Goal: Information Seeking & Learning: Learn about a topic

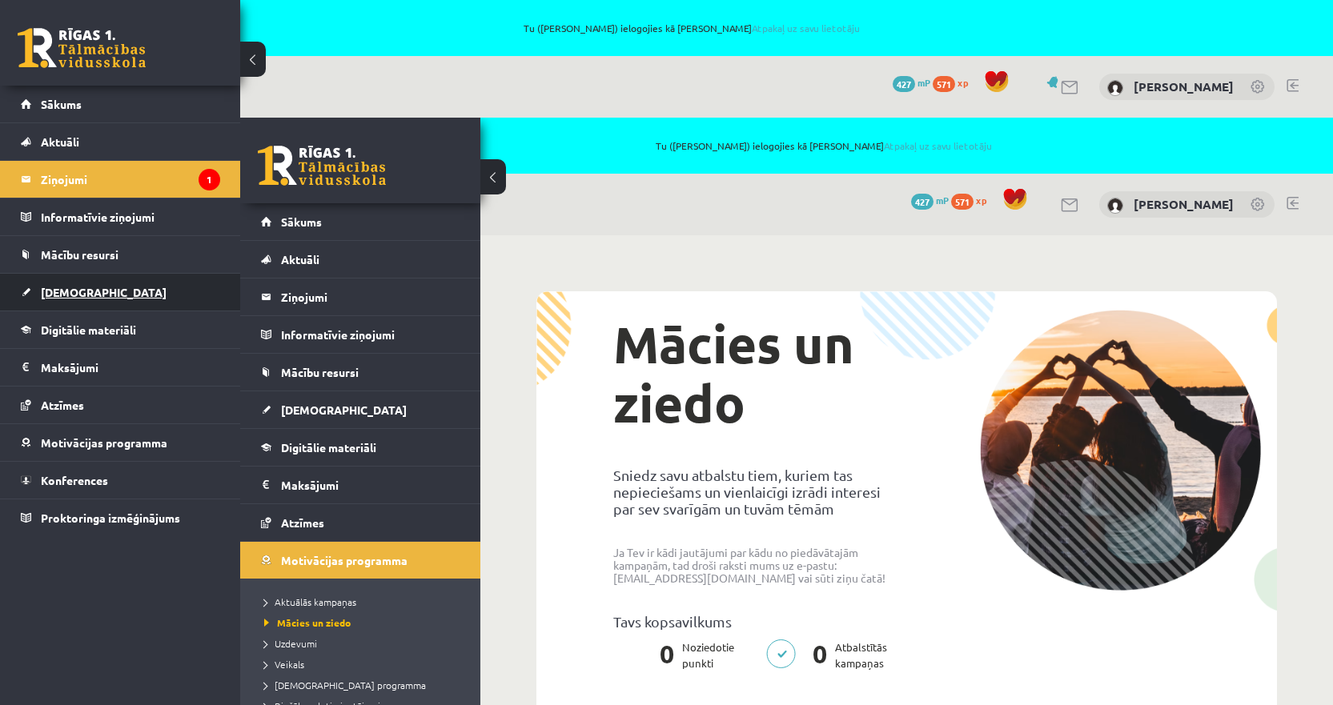
scroll to position [94, 0]
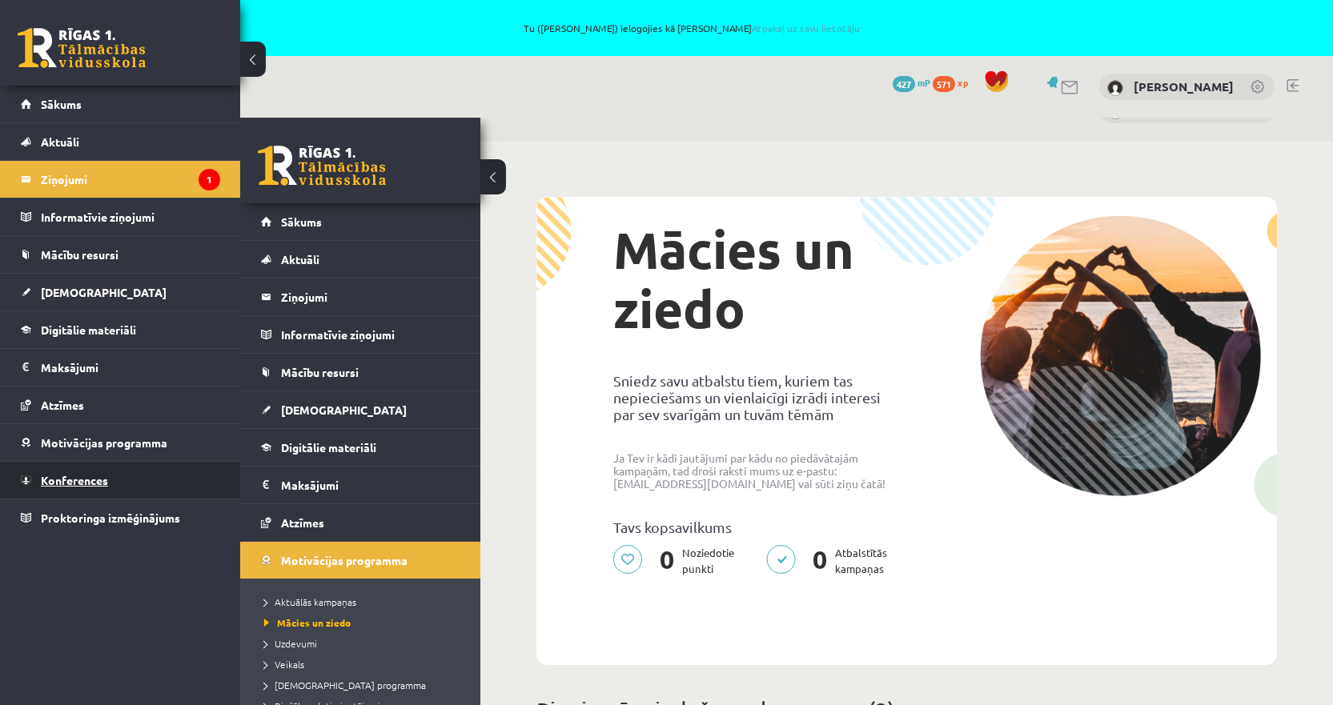
click at [102, 474] on link "Konferences" at bounding box center [120, 480] width 199 height 37
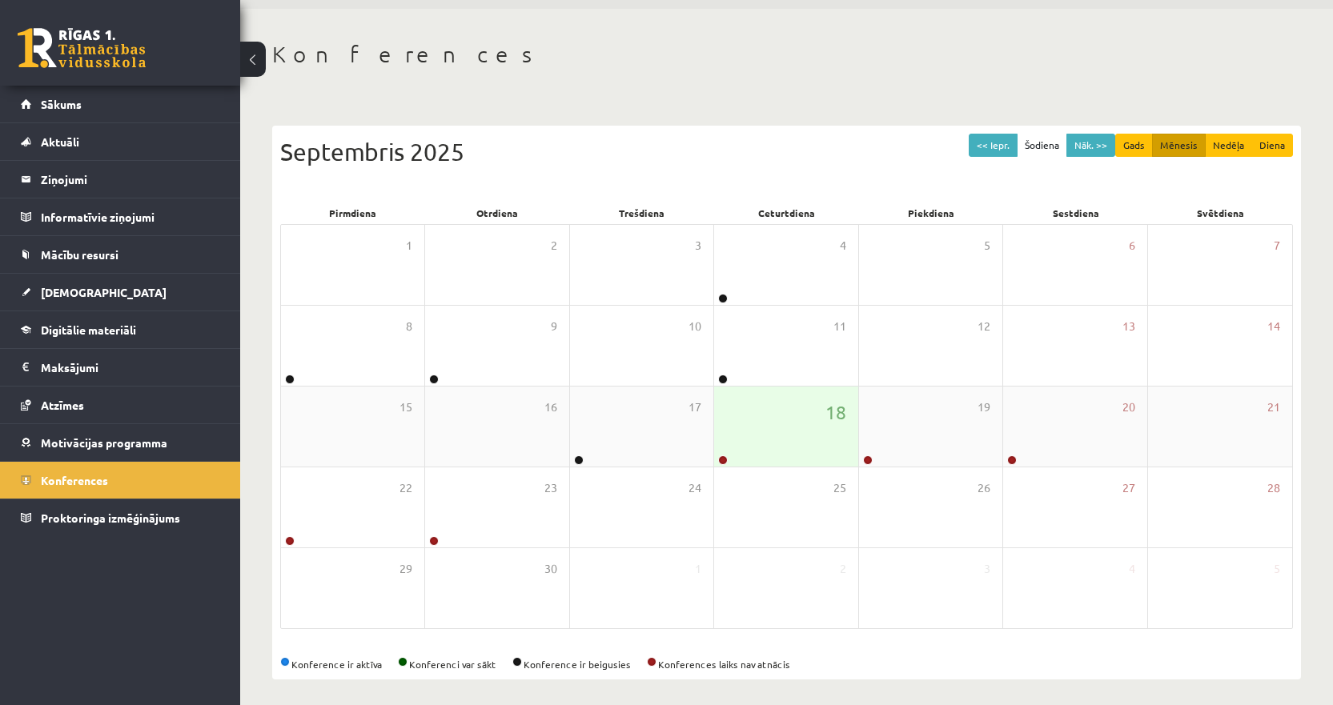
scroll to position [116, 0]
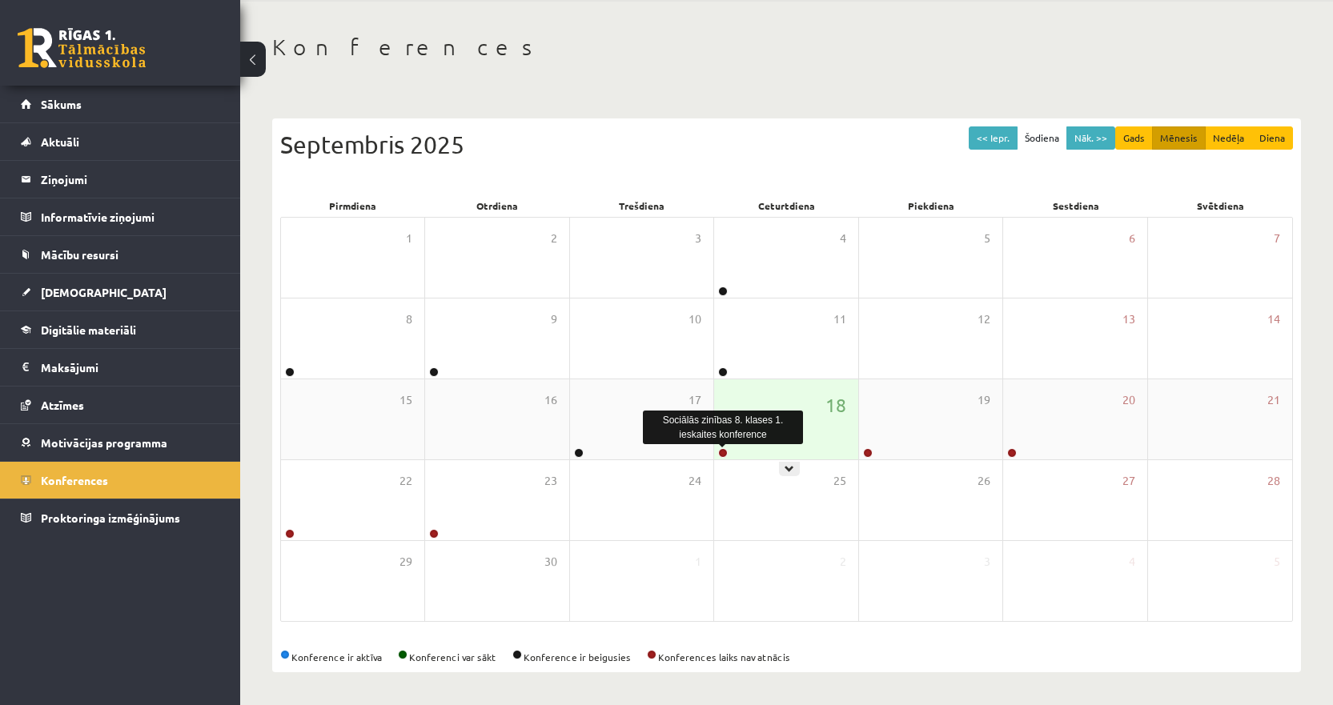
click at [723, 455] on link at bounding box center [723, 453] width 10 height 10
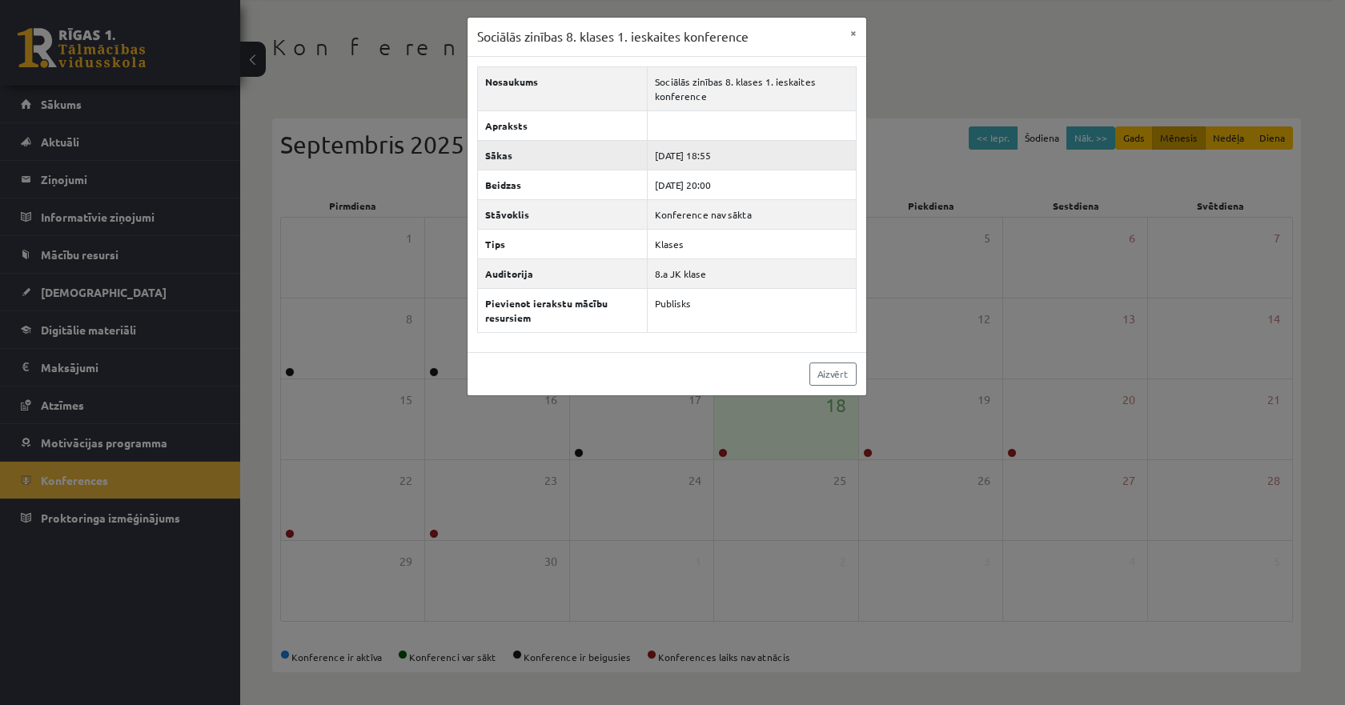
drag, startPoint x: 708, startPoint y: 154, endPoint x: 752, endPoint y: 156, distance: 43.3
click at [752, 156] on td "[DATE] 18:55" at bounding box center [751, 155] width 209 height 30
click at [852, 36] on button "×" at bounding box center [853, 33] width 26 height 30
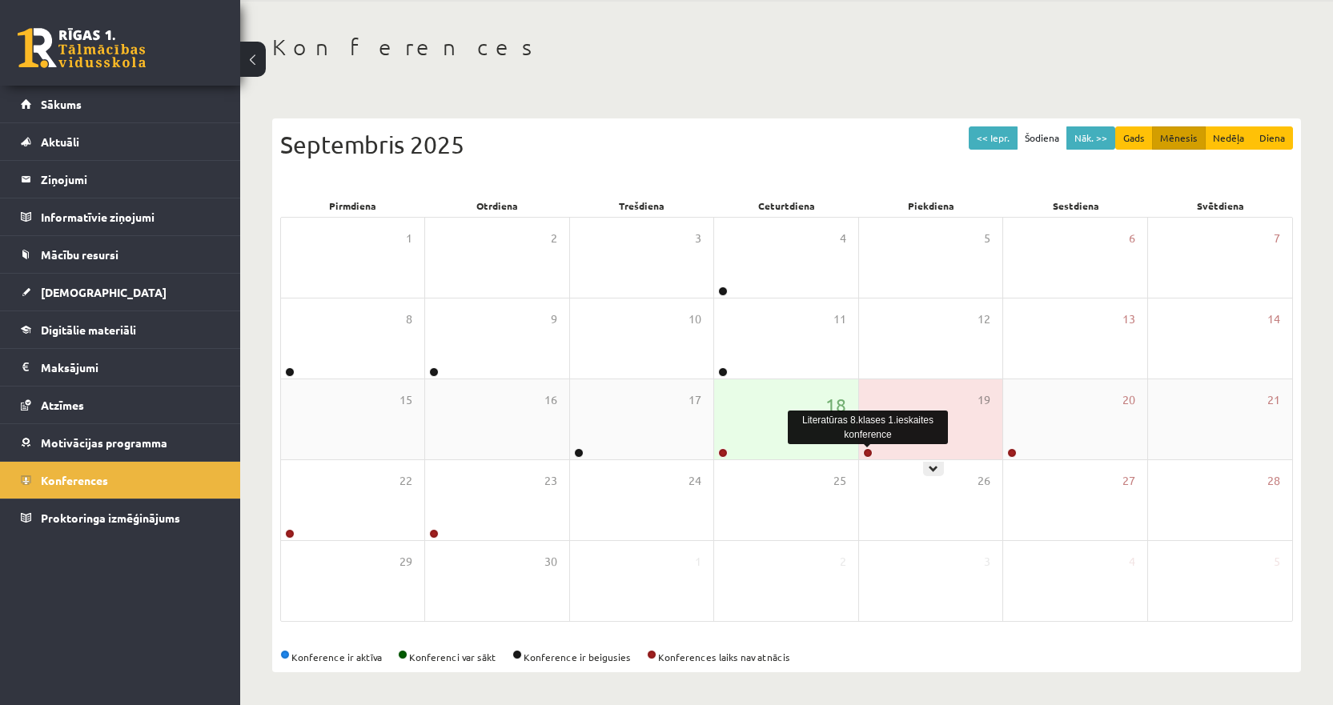
click at [865, 451] on link at bounding box center [868, 453] width 10 height 10
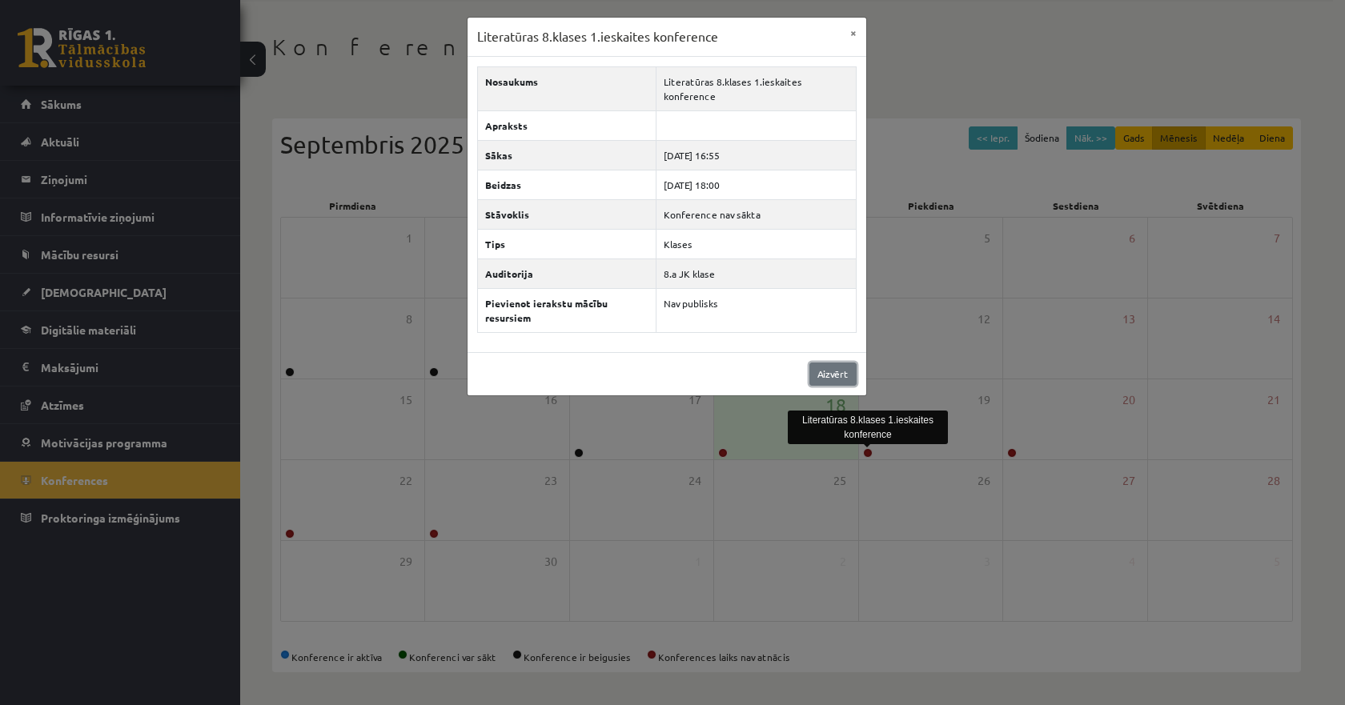
click at [825, 383] on link "Aizvērt" at bounding box center [832, 374] width 47 height 23
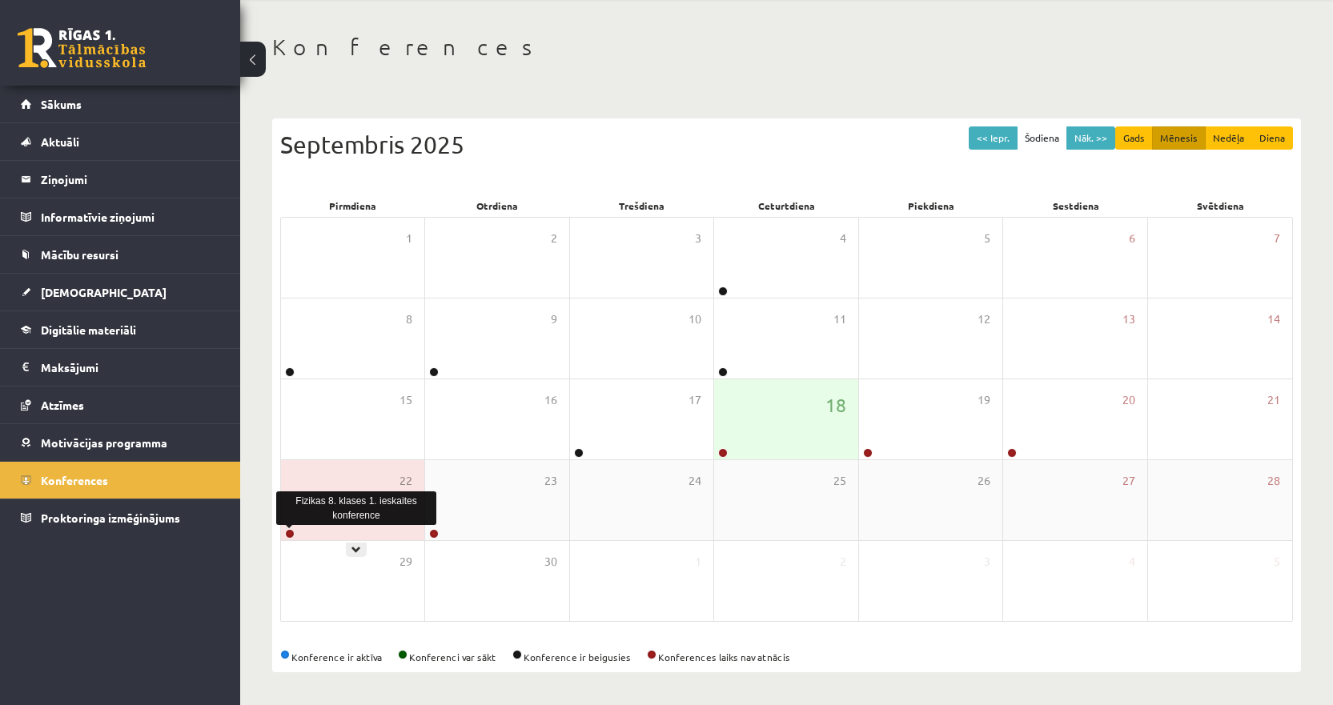
click at [291, 534] on link at bounding box center [290, 534] width 10 height 10
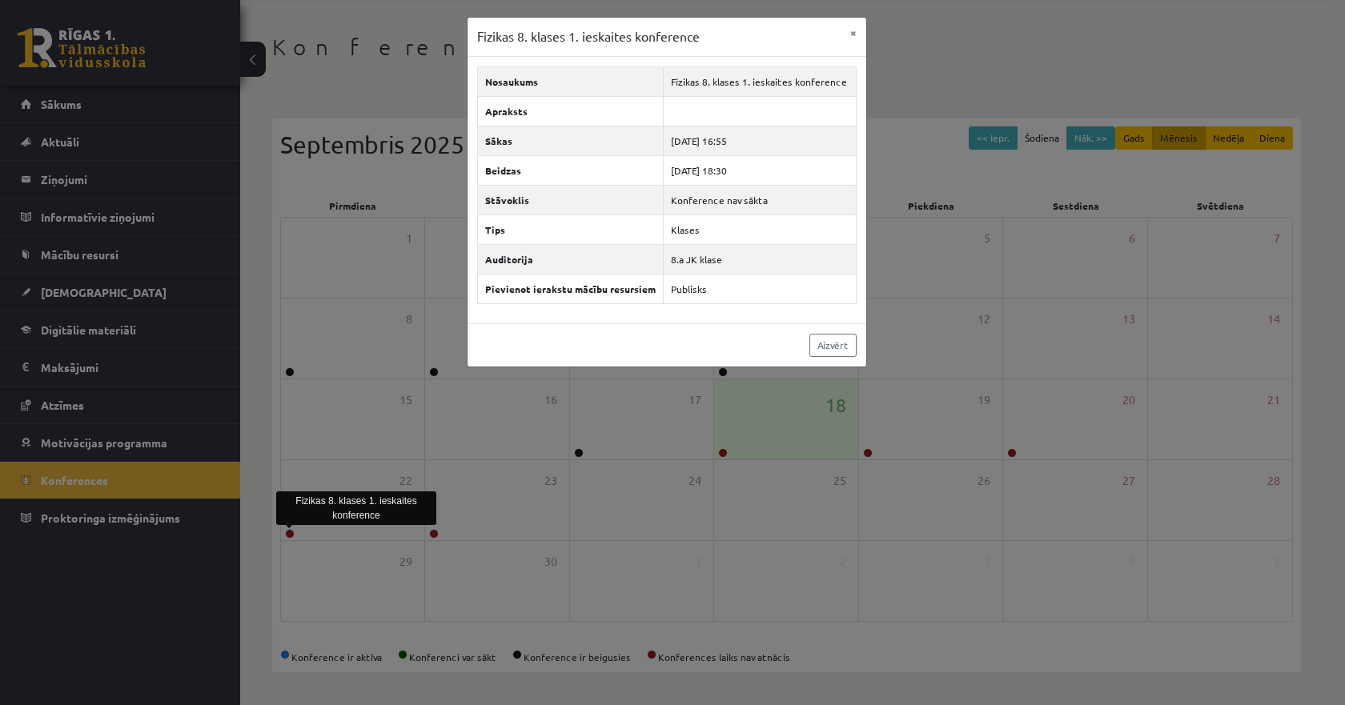
click at [450, 535] on div "Fizikas 8. klases 1. ieskaites konference × Nosaukums Fizikas 8. klases 1. iesk…" at bounding box center [672, 352] width 1345 height 705
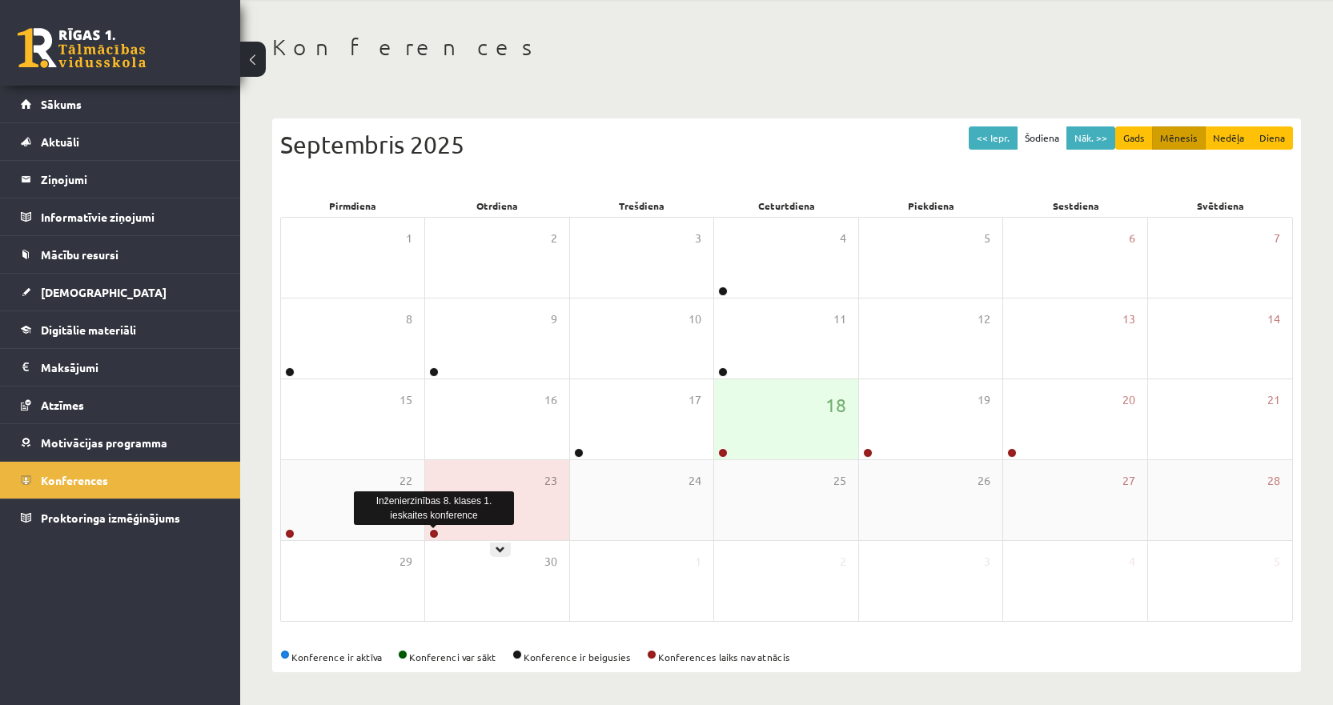
click at [432, 535] on link at bounding box center [434, 534] width 10 height 10
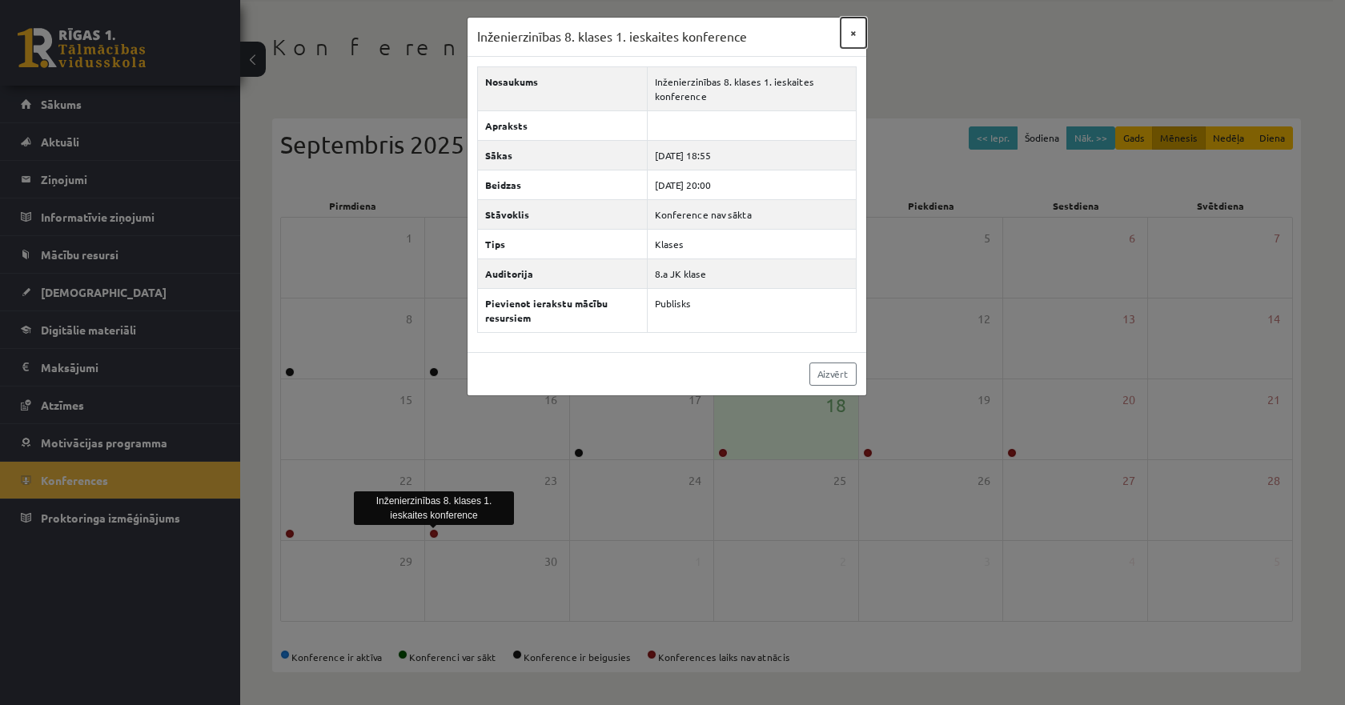
click at [855, 34] on button "×" at bounding box center [853, 33] width 26 height 30
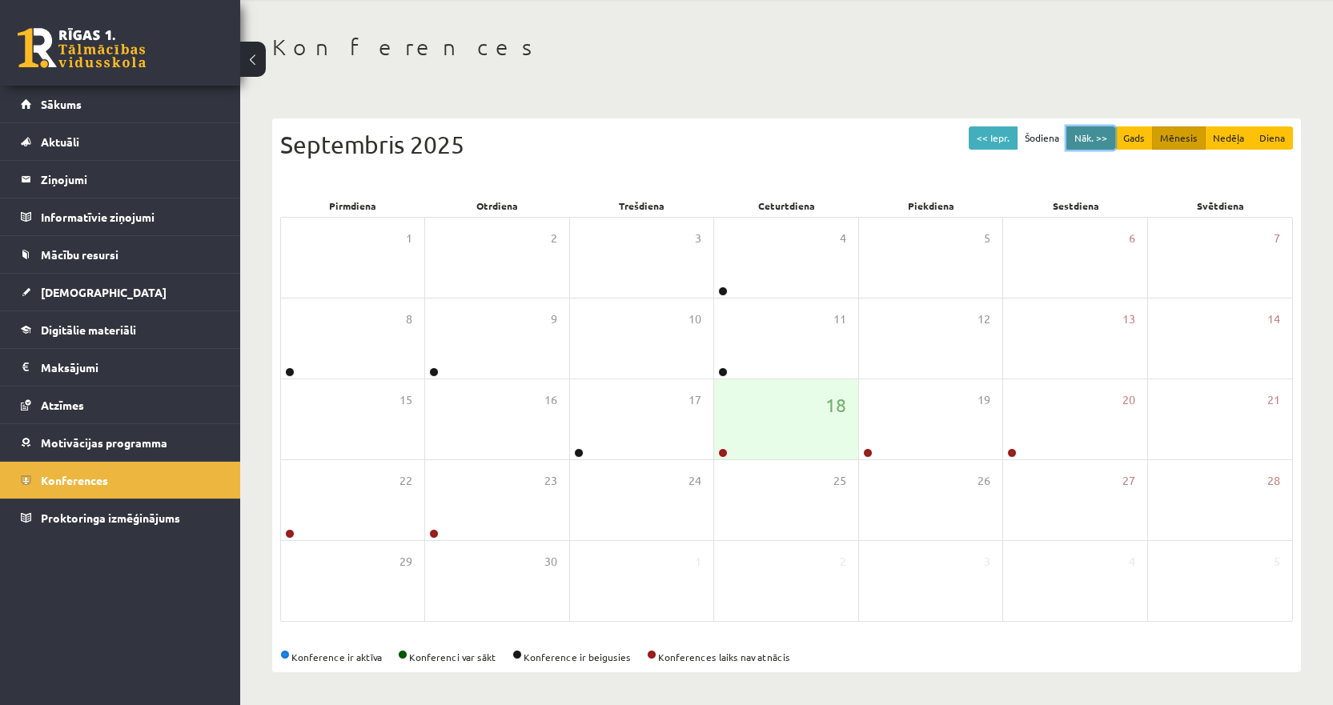
click at [1093, 140] on button "Nāk. >>" at bounding box center [1090, 137] width 49 height 23
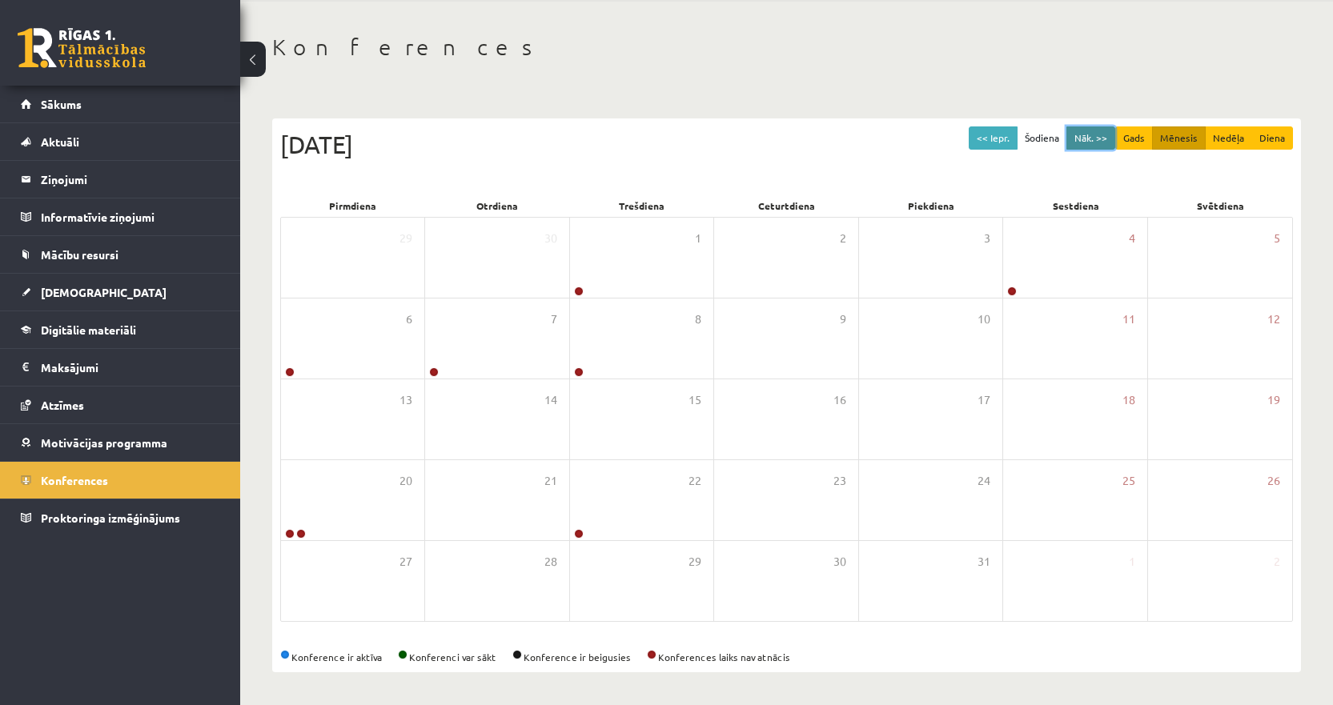
click at [1086, 138] on button "Nāk. >>" at bounding box center [1090, 137] width 49 height 23
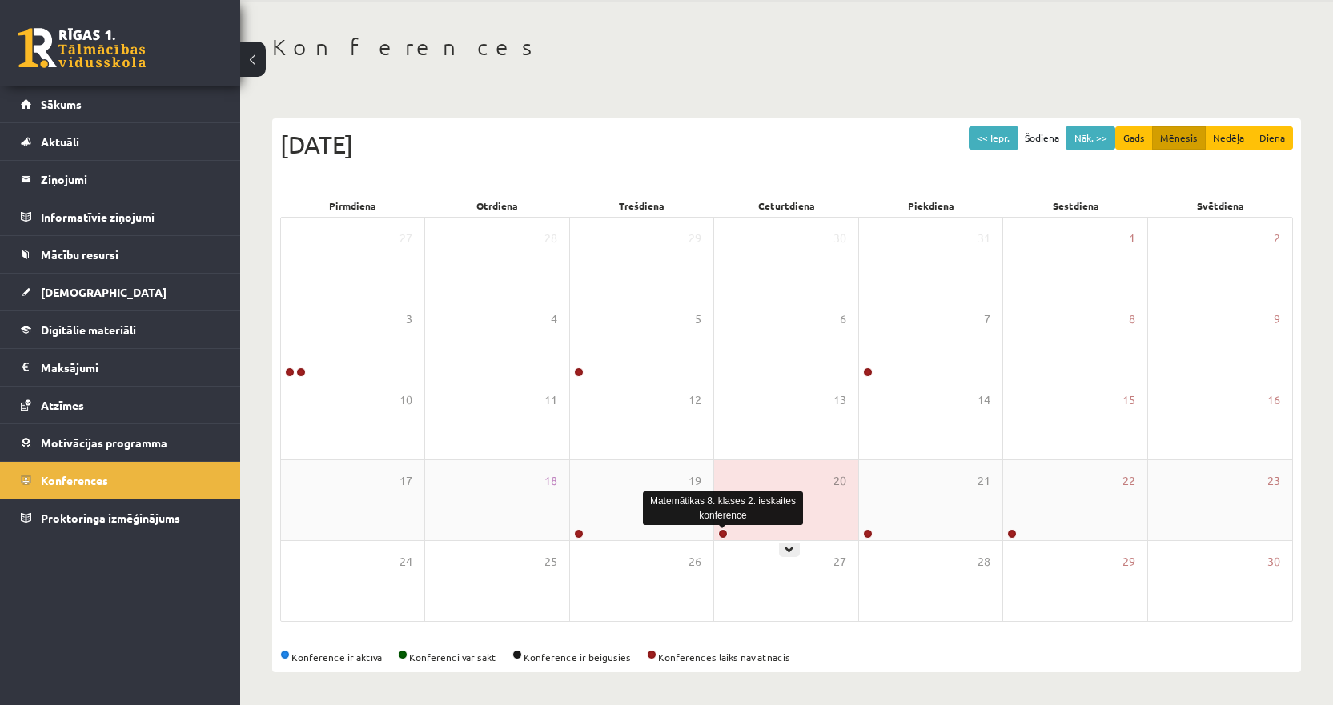
click at [720, 532] on link at bounding box center [723, 534] width 10 height 10
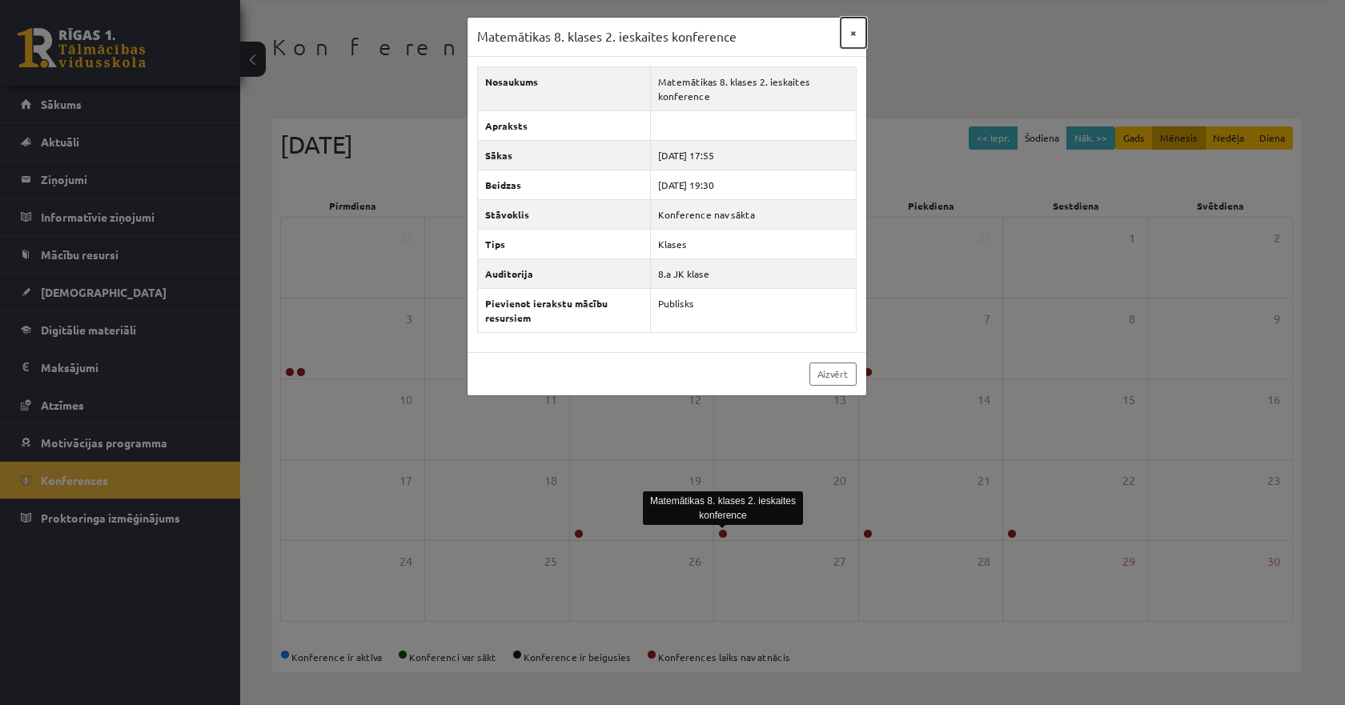
click at [852, 30] on button "×" at bounding box center [853, 33] width 26 height 30
